Goal: Information Seeking & Learning: Understand process/instructions

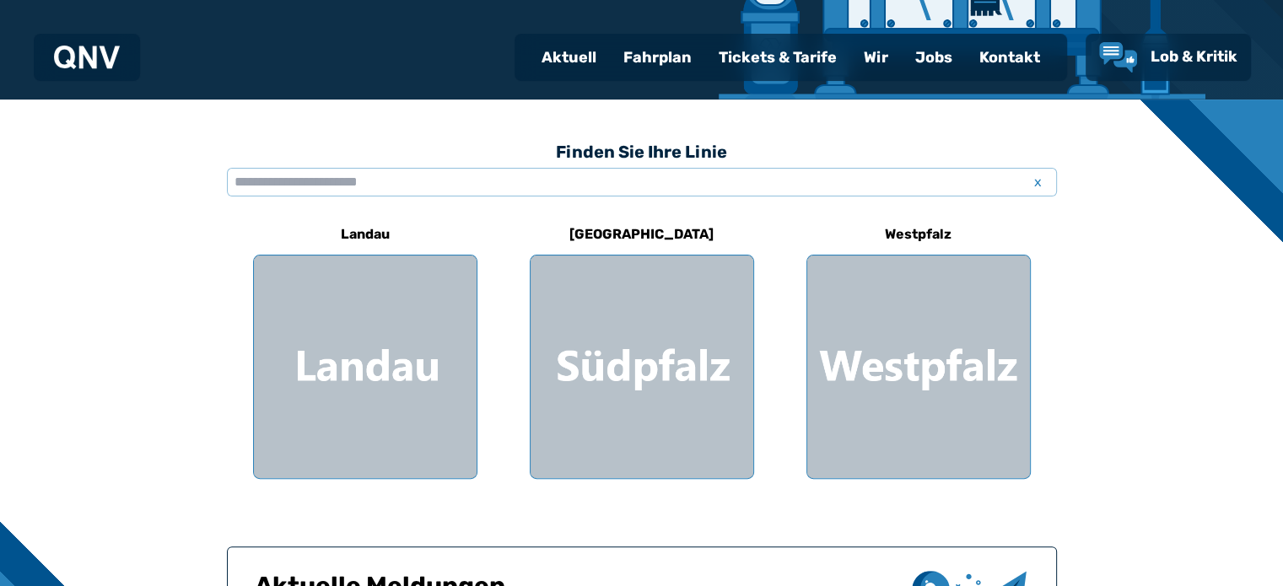
scroll to position [590, 0]
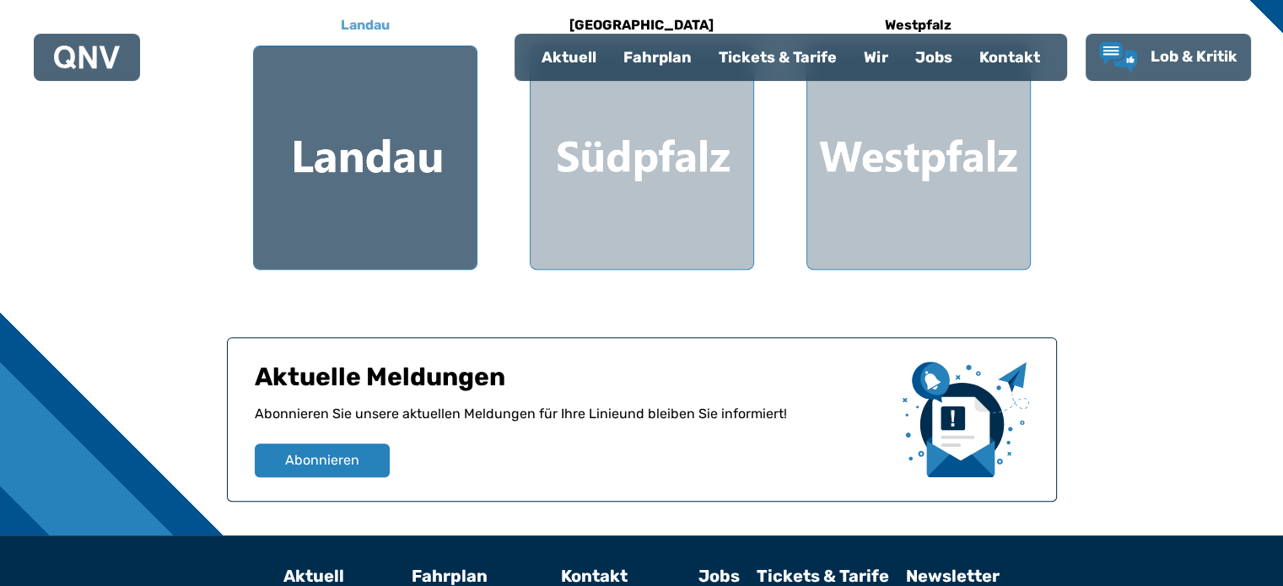
click at [405, 170] on div at bounding box center [365, 157] width 223 height 223
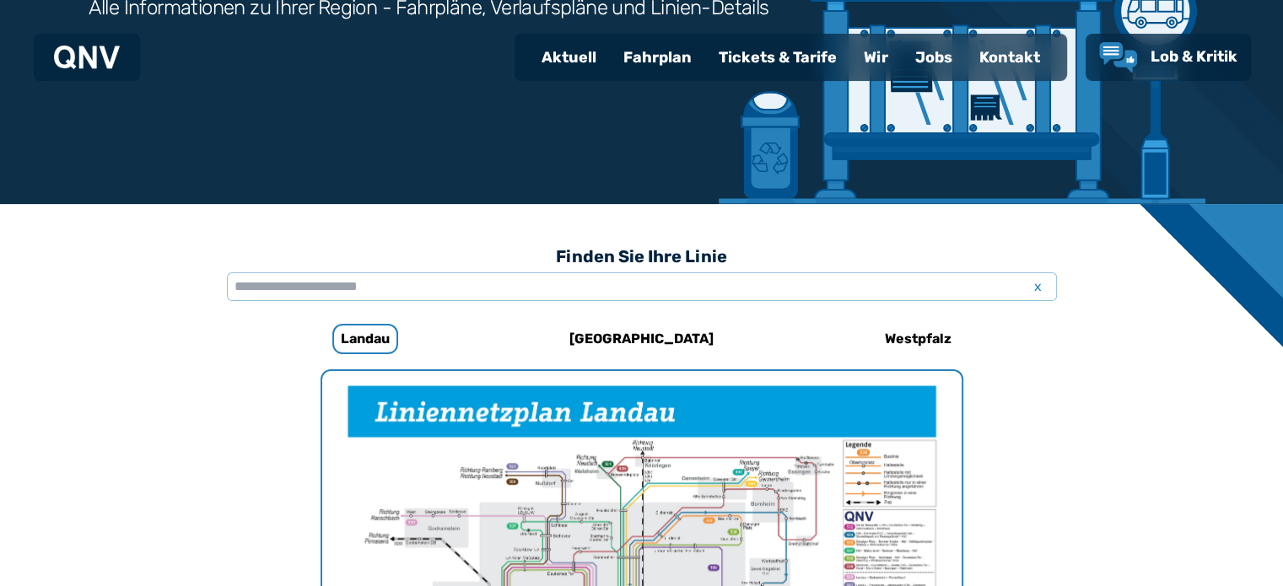
scroll to position [266, 0]
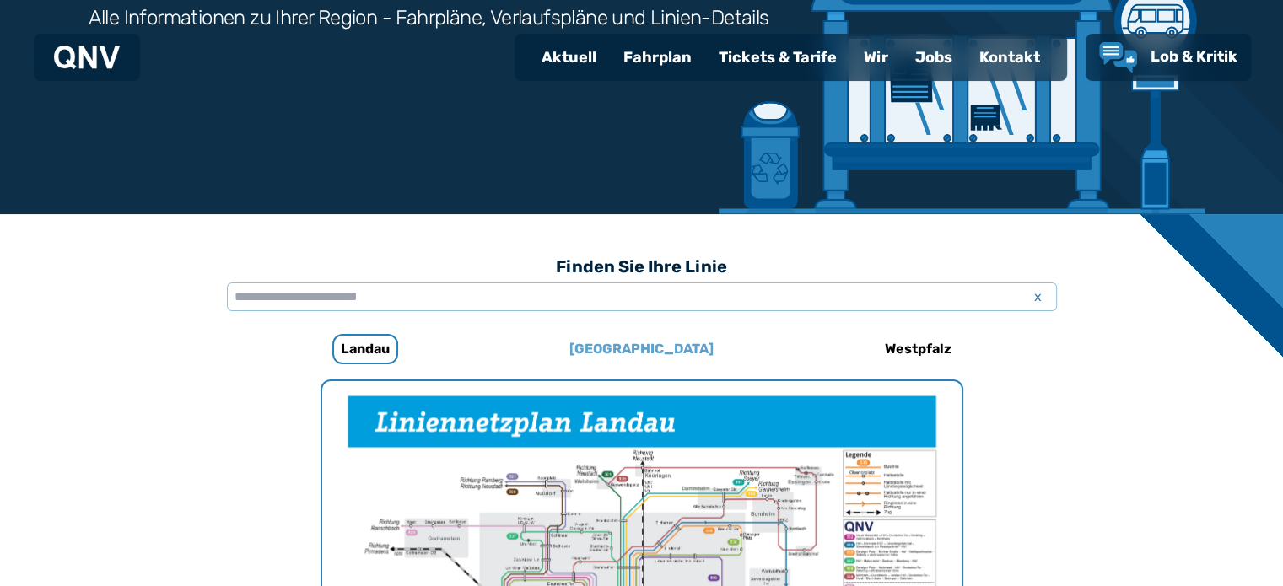
click at [661, 347] on h6 "[GEOGRAPHIC_DATA]" at bounding box center [641, 349] width 158 height 27
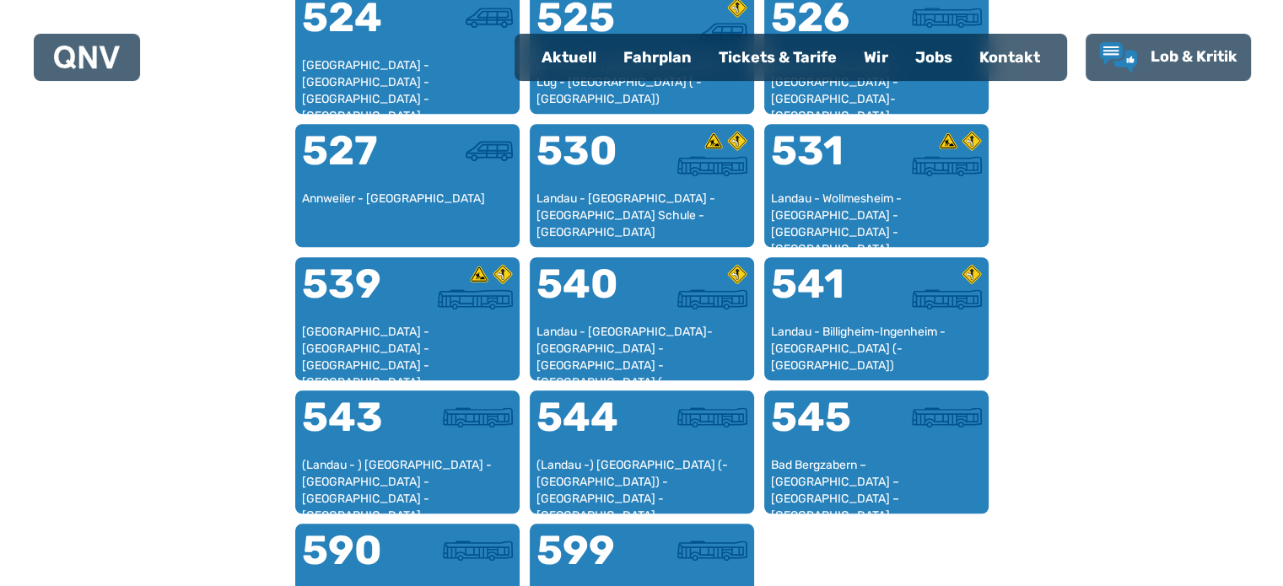
scroll to position [1447, 0]
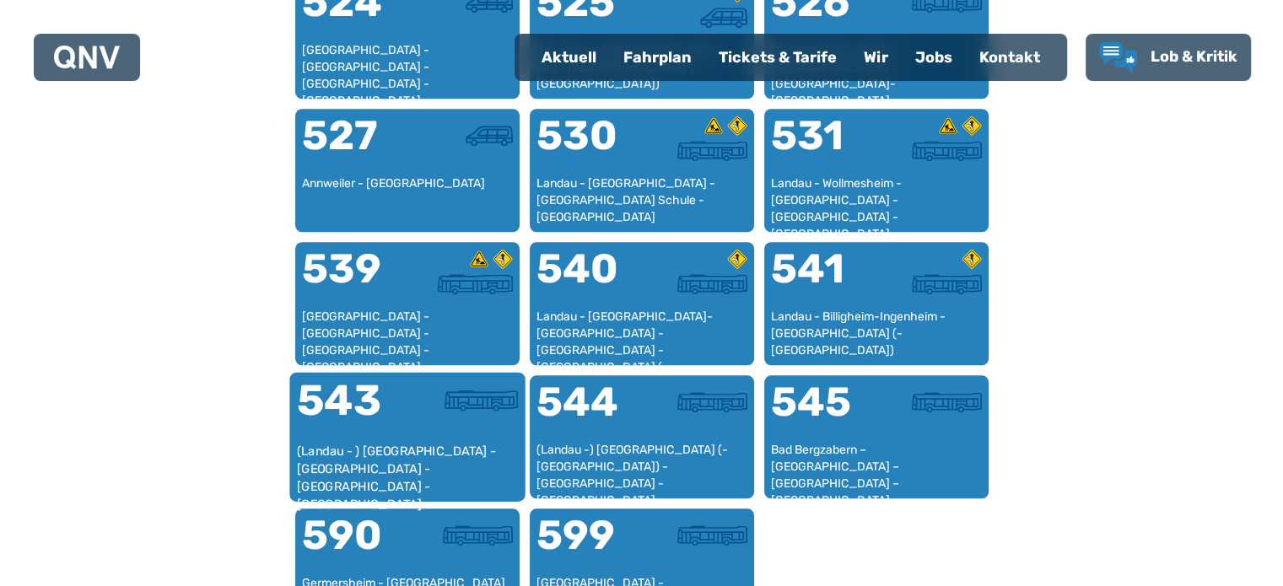
click at [422, 462] on div "(Landau - ) [GEOGRAPHIC_DATA] - [GEOGRAPHIC_DATA] - [GEOGRAPHIC_DATA] - [GEOGRA…" at bounding box center [407, 468] width 222 height 51
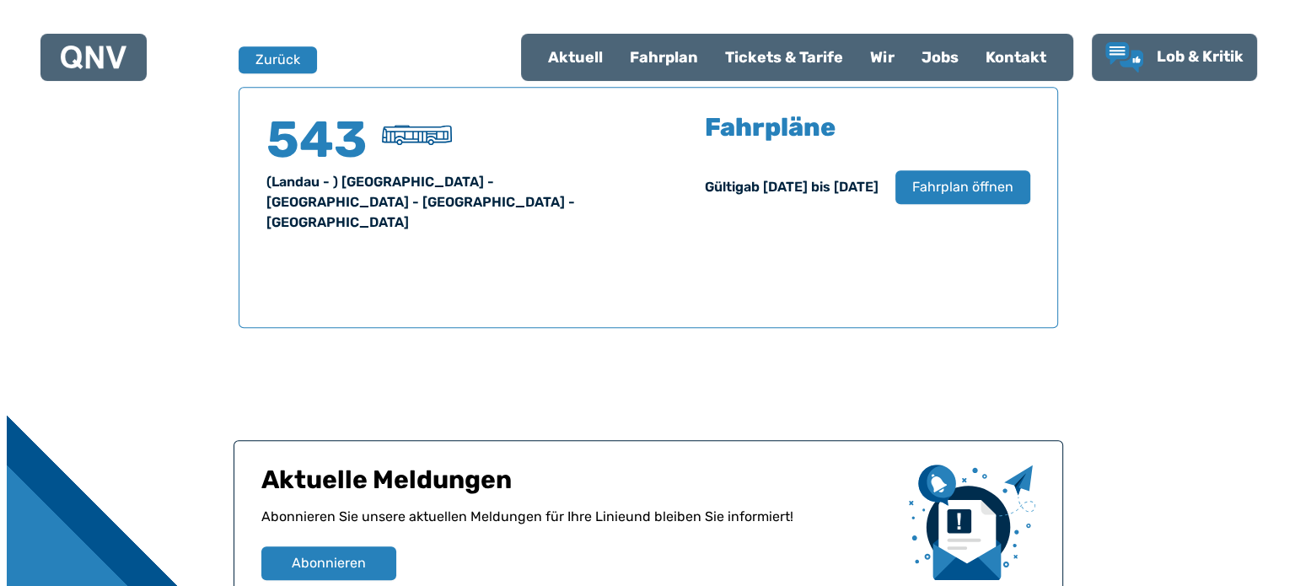
scroll to position [1111, 0]
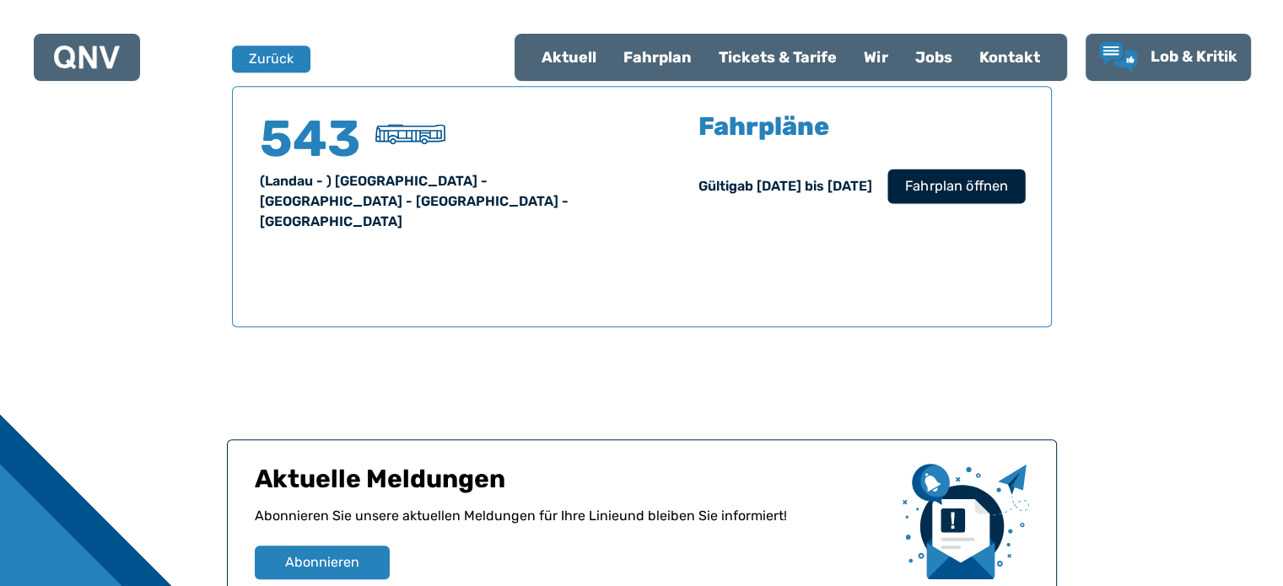
click at [934, 181] on span "Fahrplan öffnen" at bounding box center [955, 186] width 103 height 20
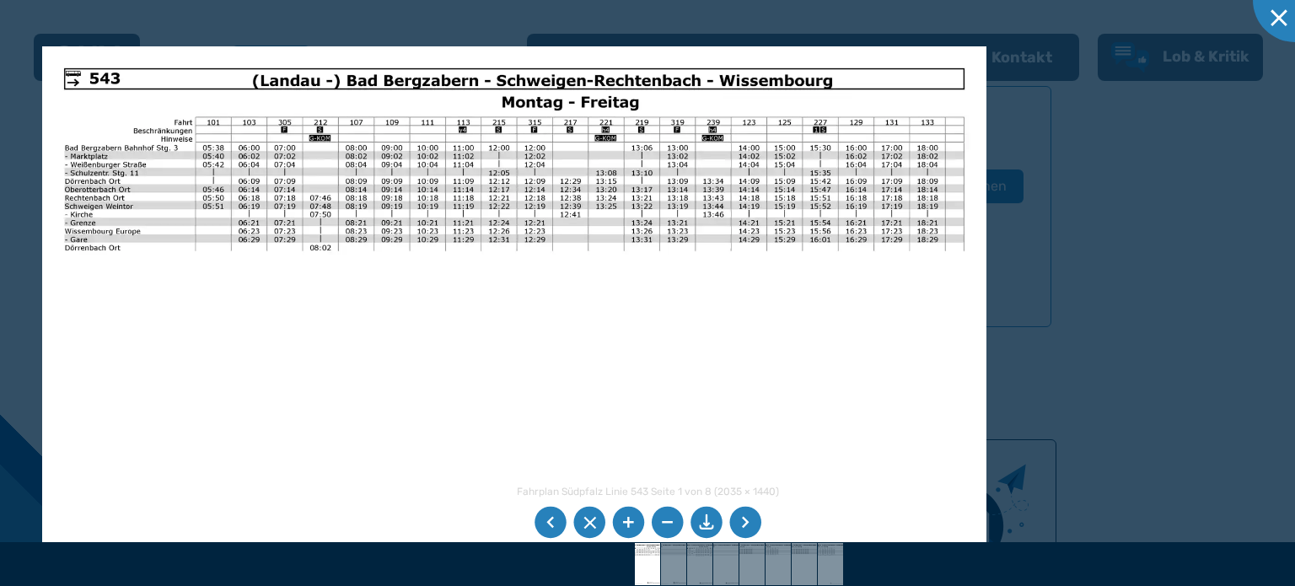
click at [611, 362] on img at bounding box center [514, 380] width 944 height 668
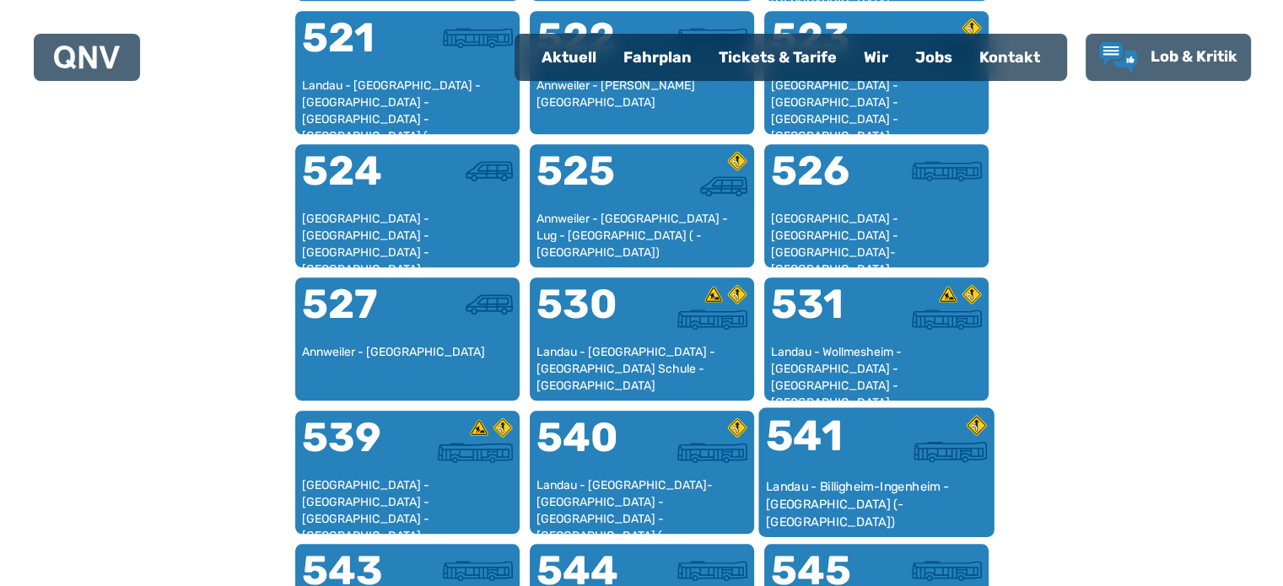
scroll to position [1363, 0]
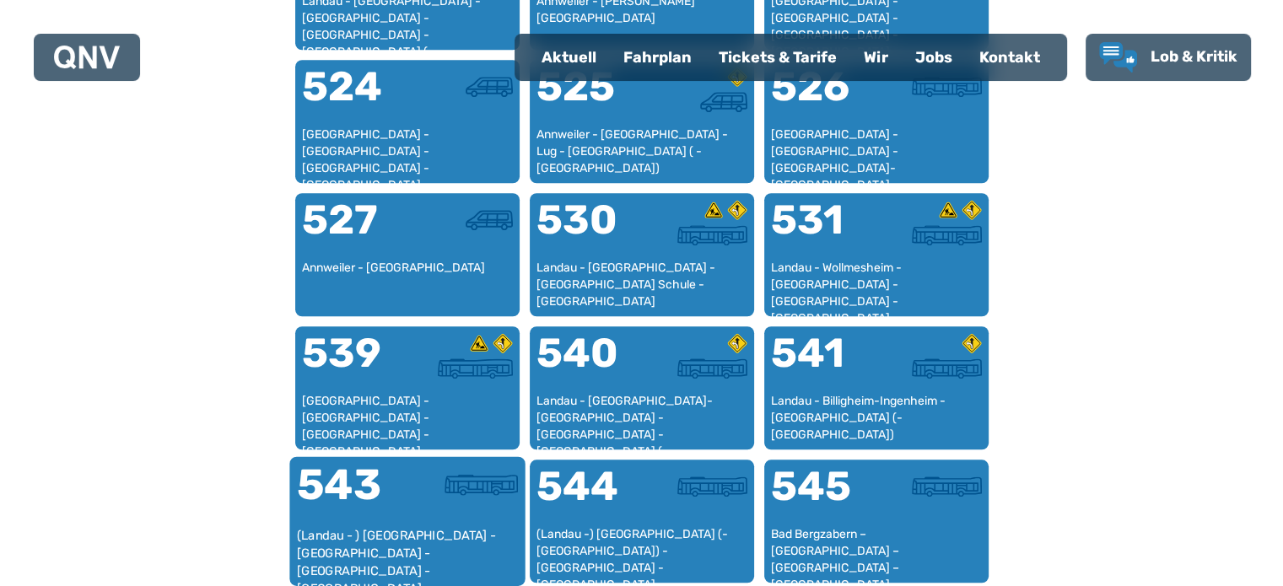
click at [412, 523] on div at bounding box center [462, 495] width 110 height 63
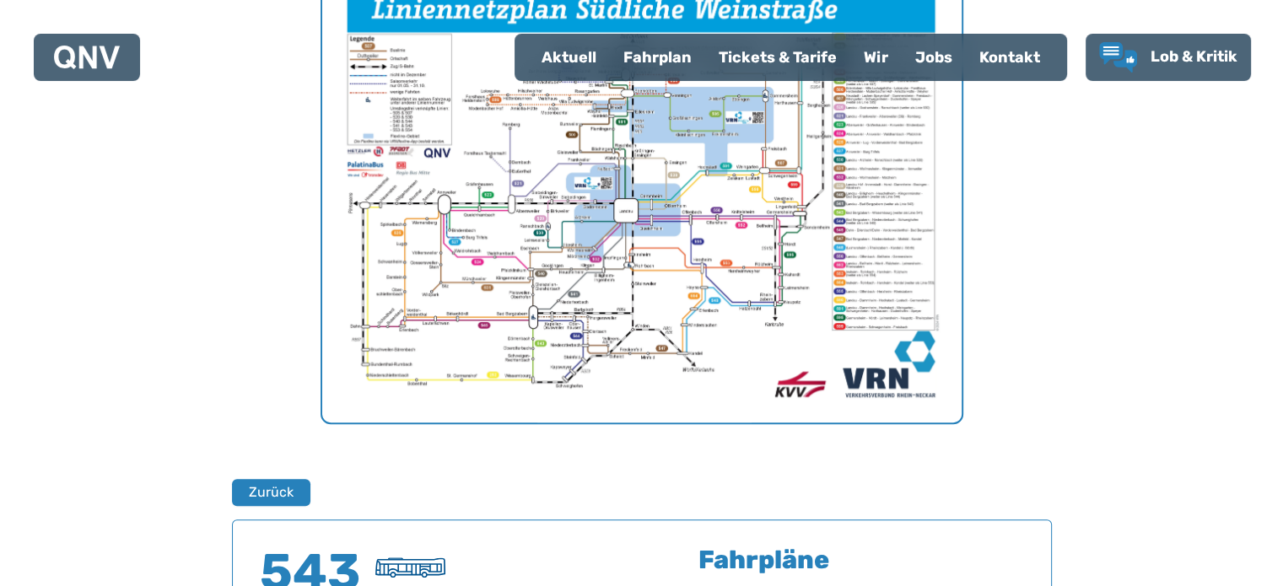
scroll to position [858, 0]
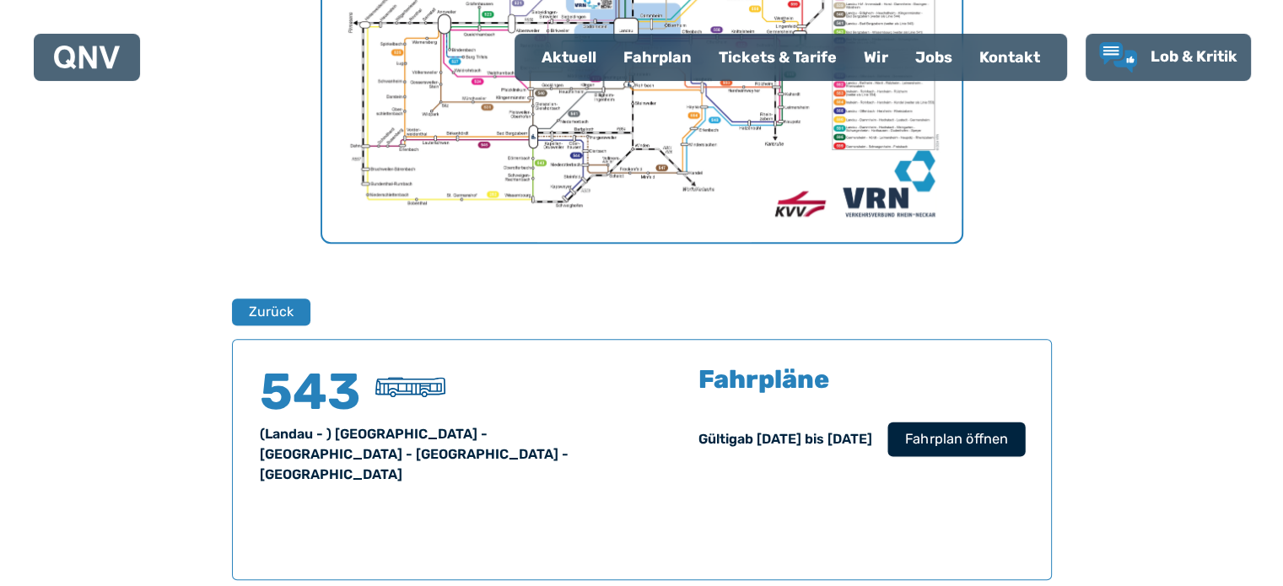
click at [955, 440] on span "Fahrplan öffnen" at bounding box center [955, 439] width 103 height 20
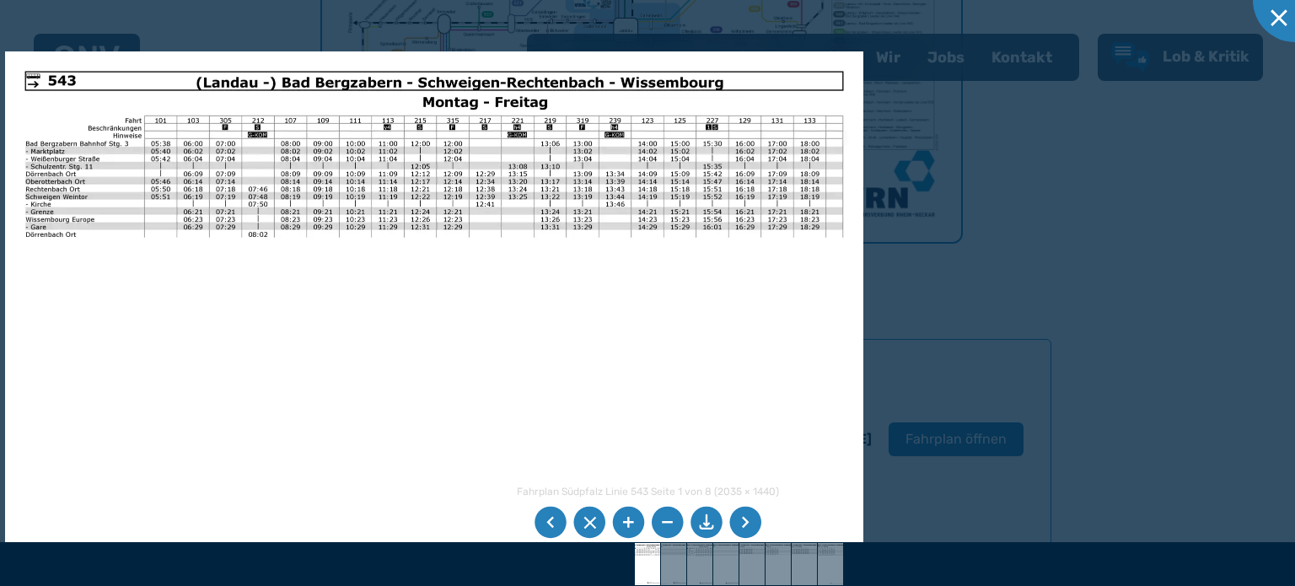
click at [667, 460] on img at bounding box center [434, 354] width 858 height 607
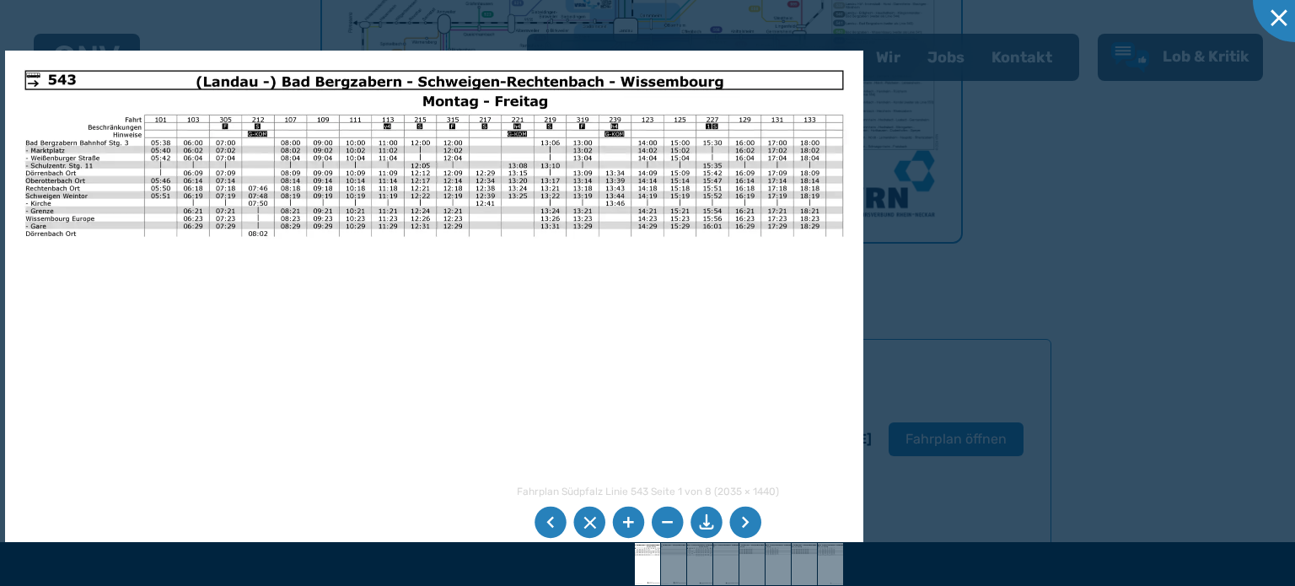
click at [739, 517] on li at bounding box center [745, 523] width 32 height 32
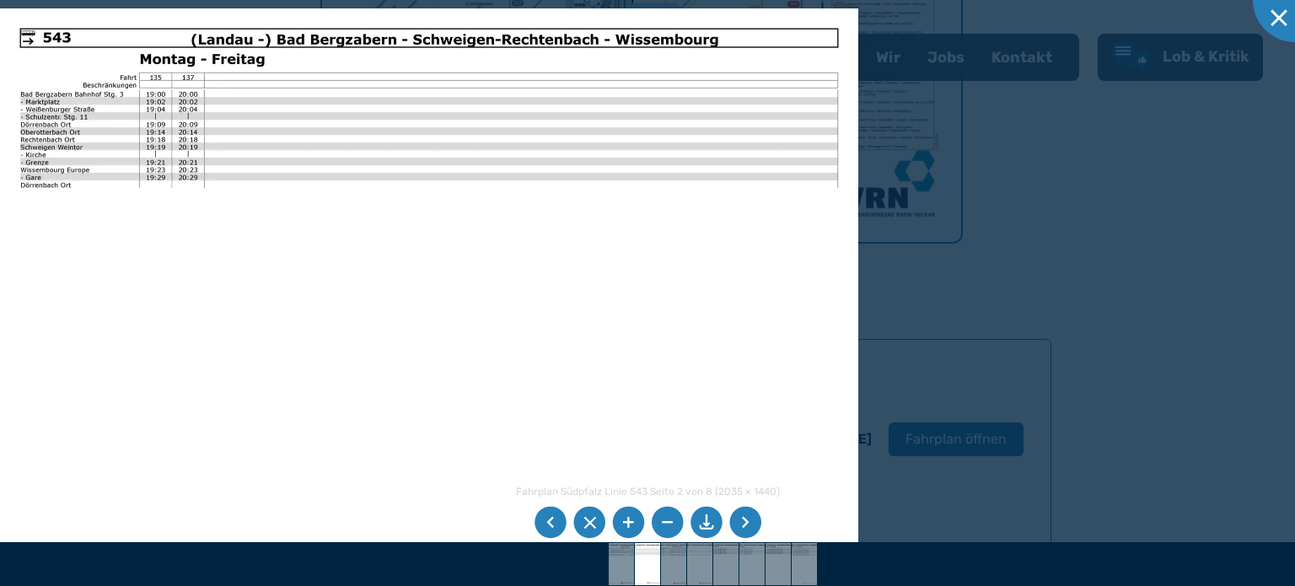
click at [750, 519] on li at bounding box center [745, 523] width 32 height 32
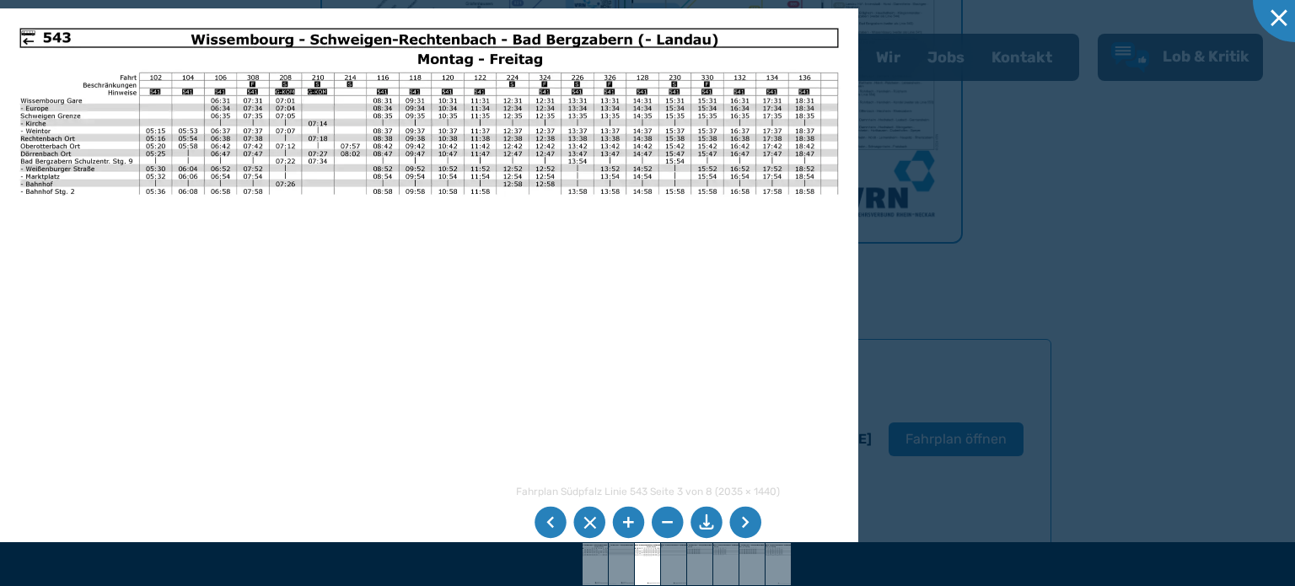
click at [751, 517] on li at bounding box center [745, 523] width 32 height 32
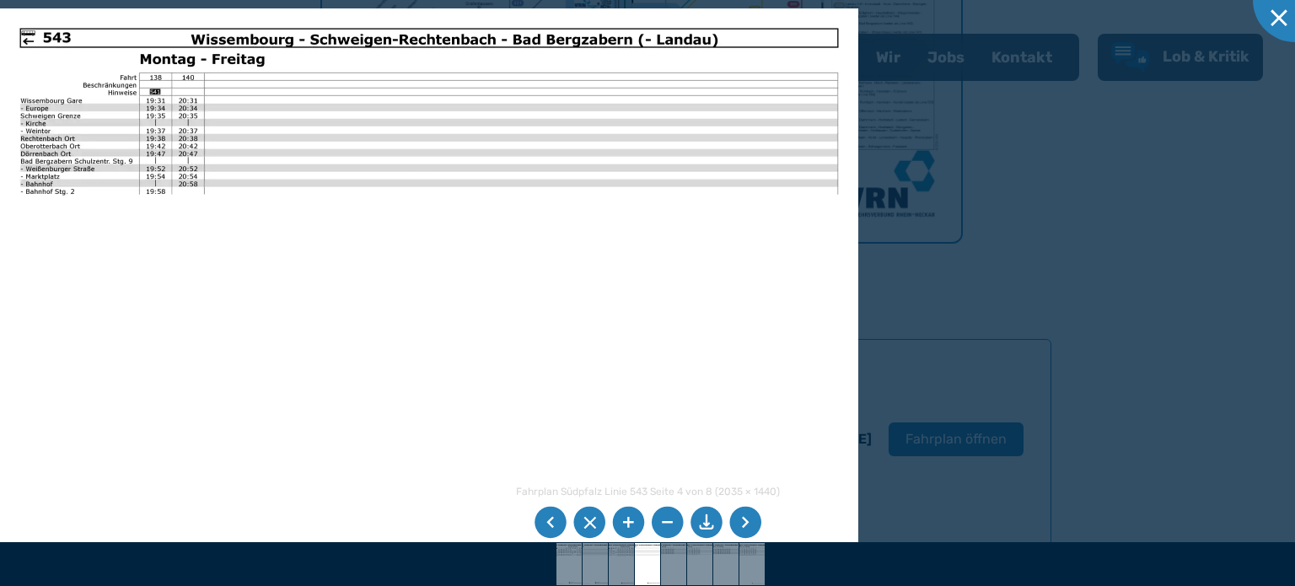
click at [751, 522] on li at bounding box center [745, 523] width 32 height 32
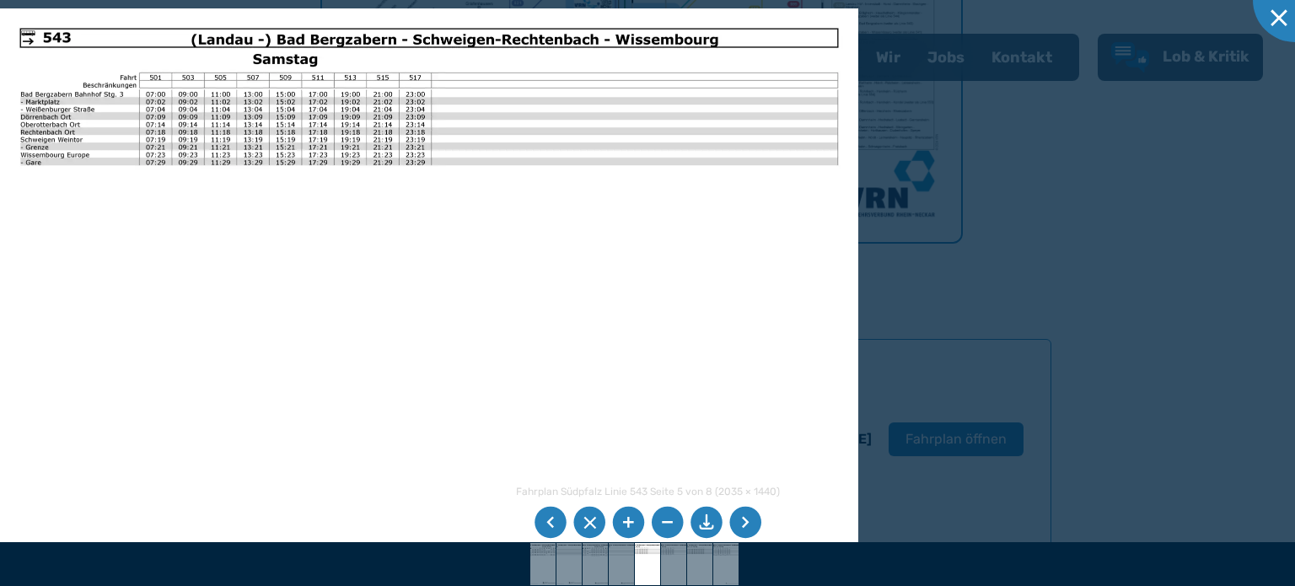
click at [741, 519] on li at bounding box center [745, 523] width 32 height 32
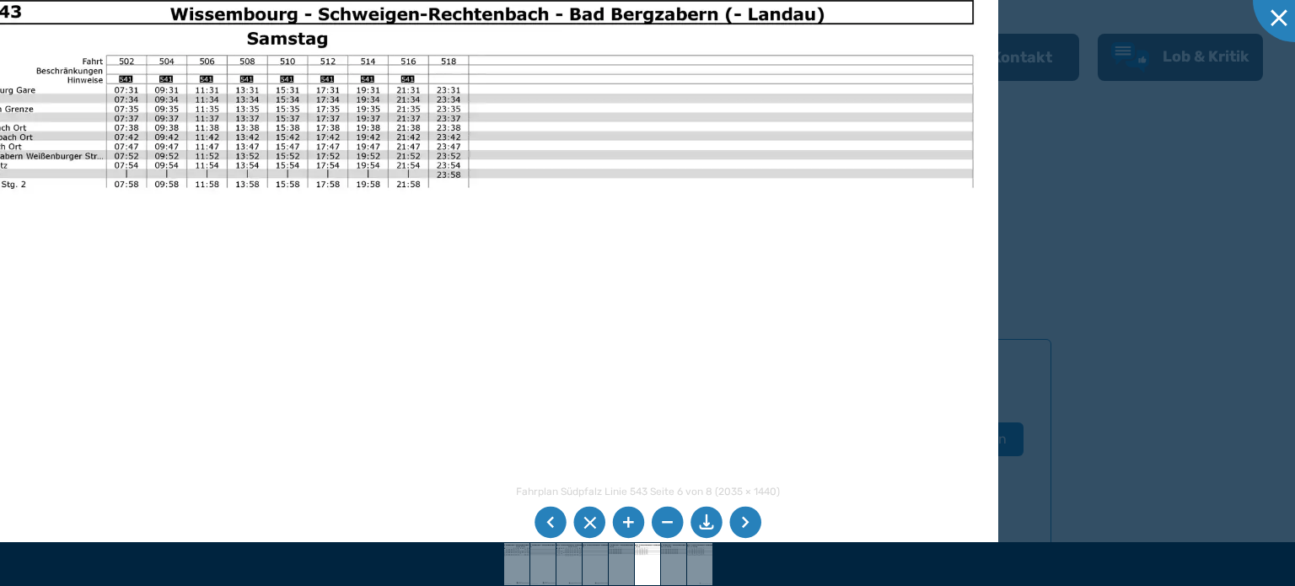
click at [742, 513] on li at bounding box center [745, 523] width 32 height 32
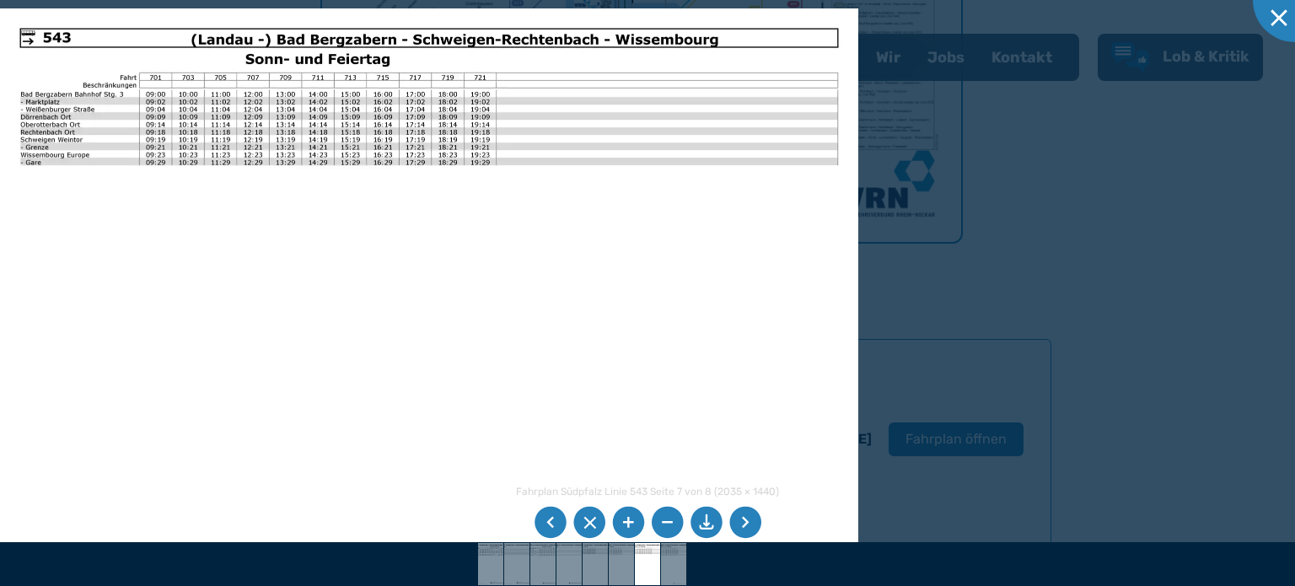
click at [1091, 159] on div at bounding box center [647, 293] width 1295 height 586
